Goal: Information Seeking & Learning: Learn about a topic

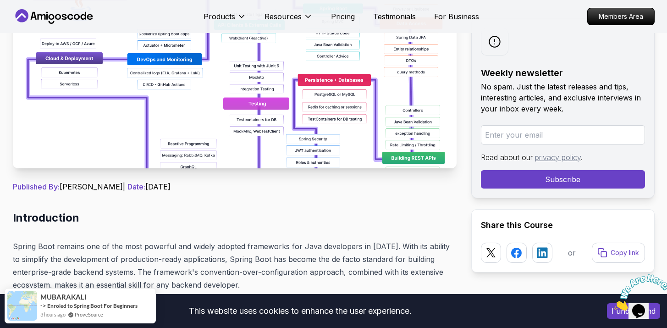
scroll to position [96, 0]
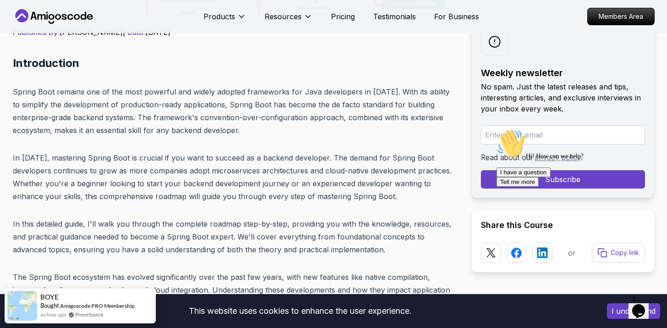
scroll to position [0, 0]
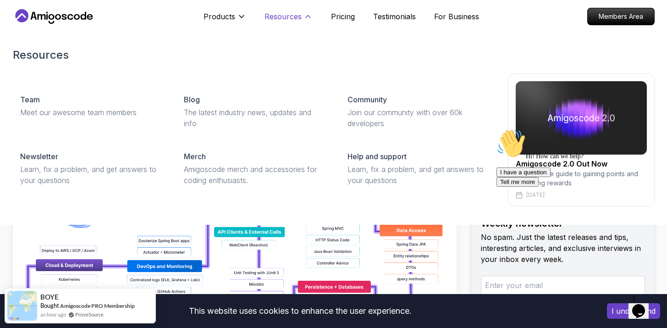
click at [290, 16] on p "Resources" at bounding box center [282, 16] width 37 height 11
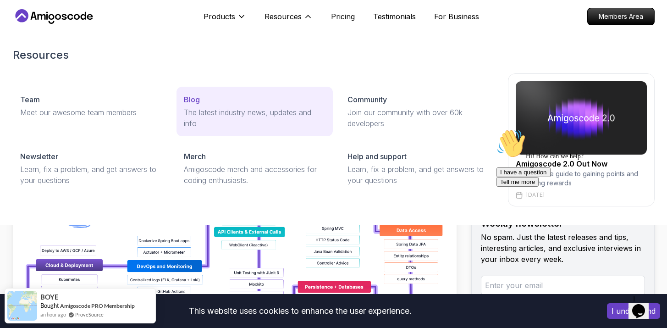
click at [200, 99] on div "Blog" at bounding box center [255, 99] width 142 height 11
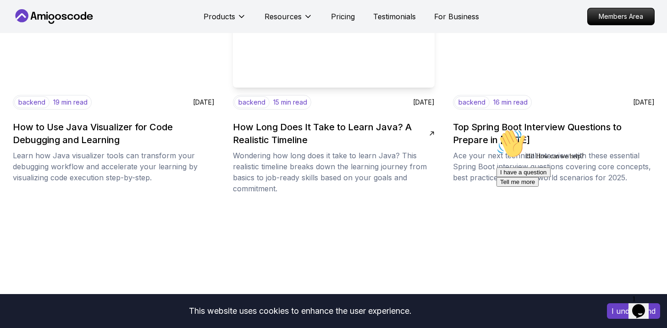
scroll to position [665, 0]
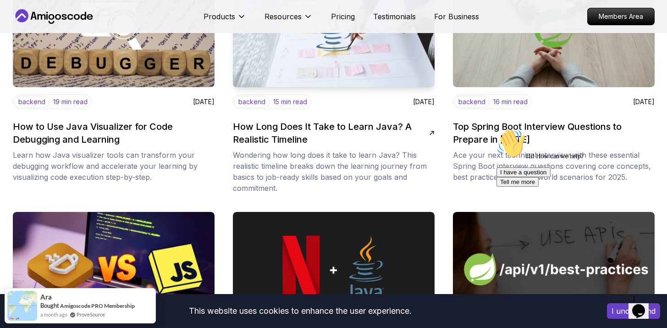
click at [290, 125] on h2 "How Long Does It Take to Learn Java? A Realistic Timeline" at bounding box center [331, 133] width 196 height 26
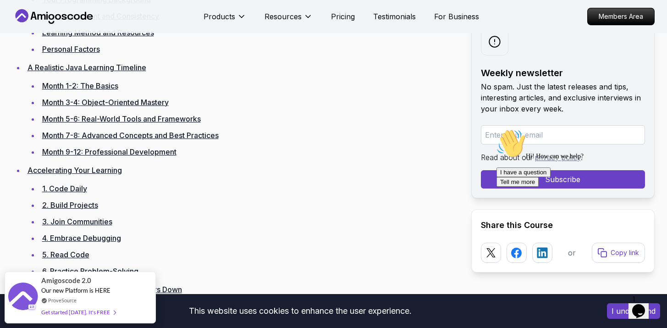
scroll to position [744, 0]
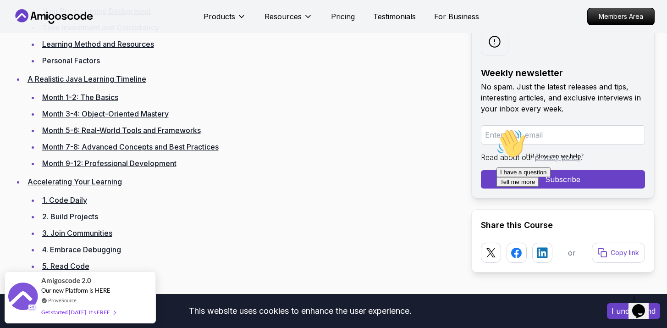
click at [120, 98] on li "Month 1-2: The Basics" at bounding box center [247, 97] width 417 height 13
click at [112, 97] on link "Month 1-2: The Basics" at bounding box center [80, 97] width 76 height 9
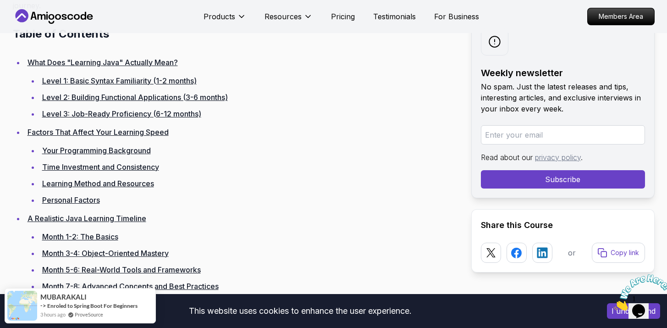
scroll to position [728, 0]
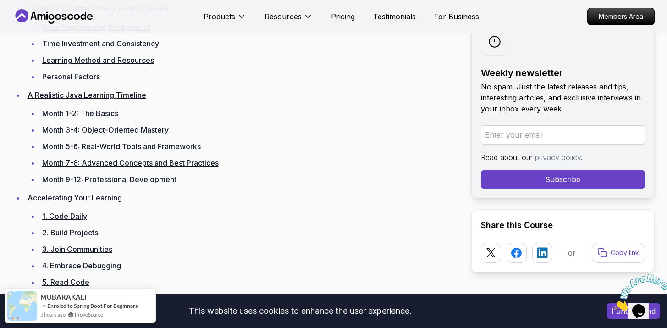
click at [111, 145] on link "Month 5-6: Real-World Tools and Frameworks" at bounding box center [121, 146] width 159 height 9
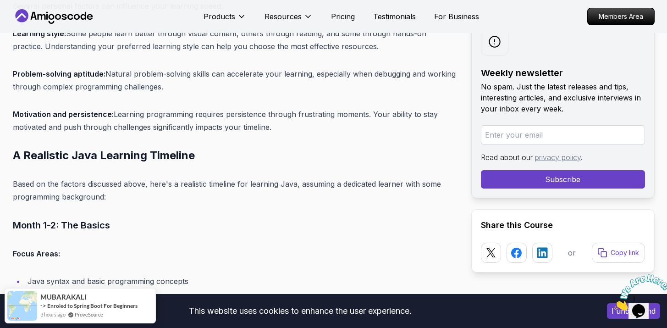
scroll to position [4827, 0]
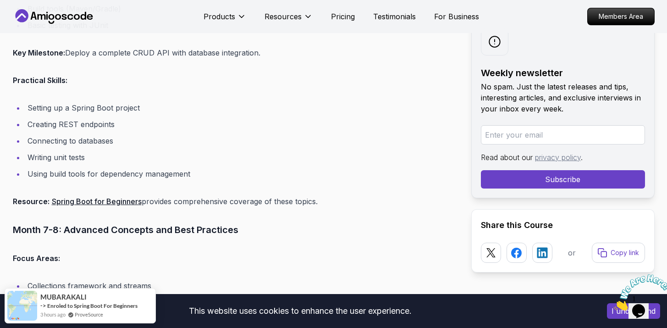
scroll to position [5074, 0]
